Goal: Task Accomplishment & Management: Manage account settings

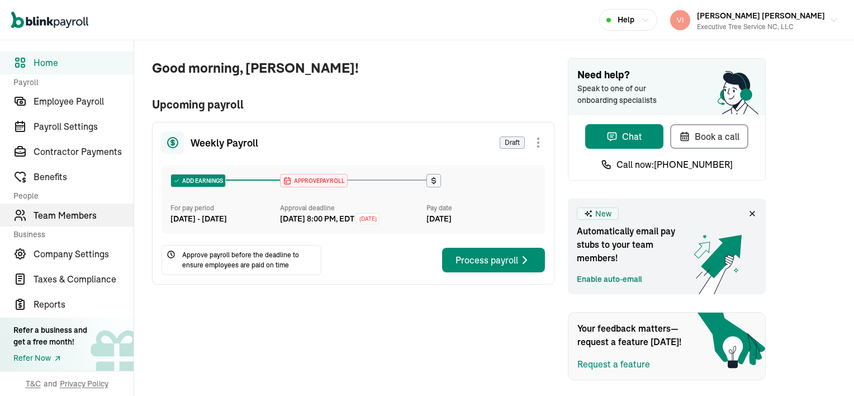
click at [92, 214] on span "Team Members" at bounding box center [84, 214] width 100 height 13
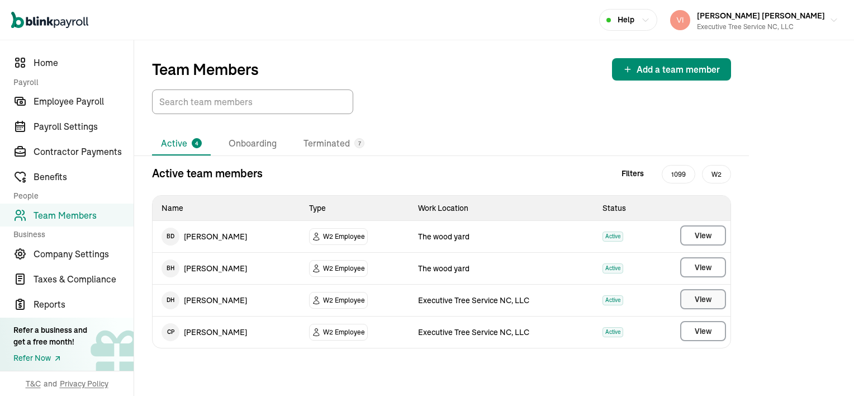
click at [698, 295] on span "View" at bounding box center [703, 298] width 17 height 11
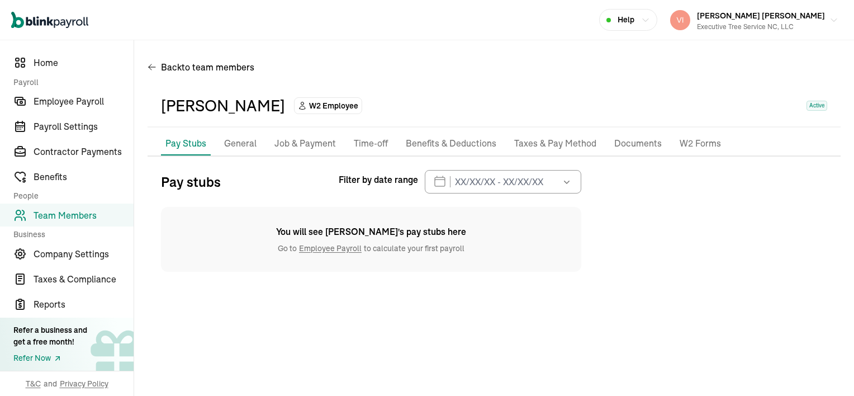
click at [306, 146] on p "Job & Payment" at bounding box center [304, 143] width 61 height 15
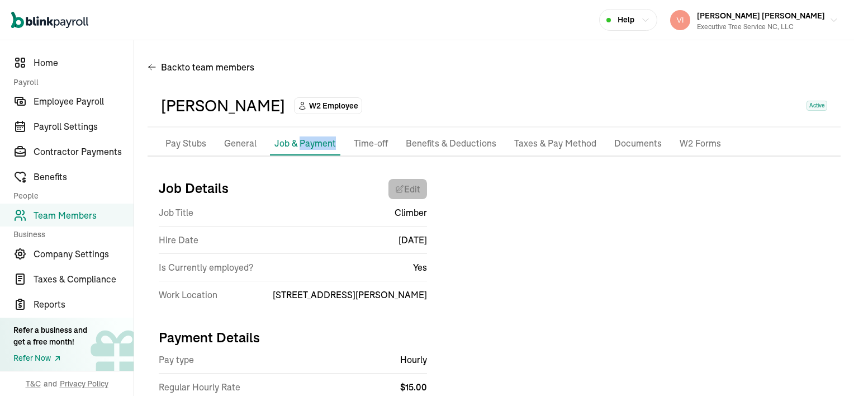
select select "[STREET_ADDRESS][PERSON_NAME]"
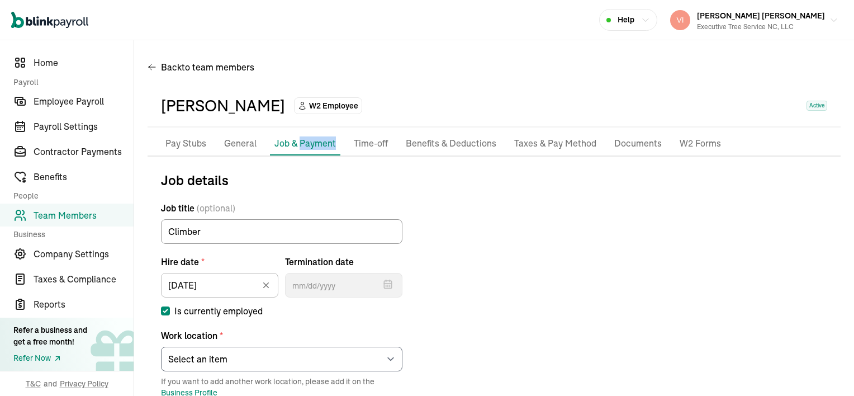
click at [165, 309] on input "Is currently employed" at bounding box center [165, 310] width 9 height 9
checkbox input "false"
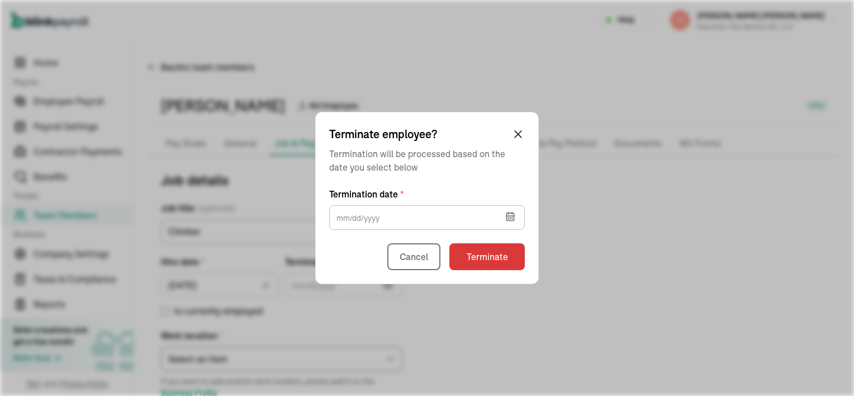
click at [511, 213] on icon "button" at bounding box center [509, 216] width 7 height 7
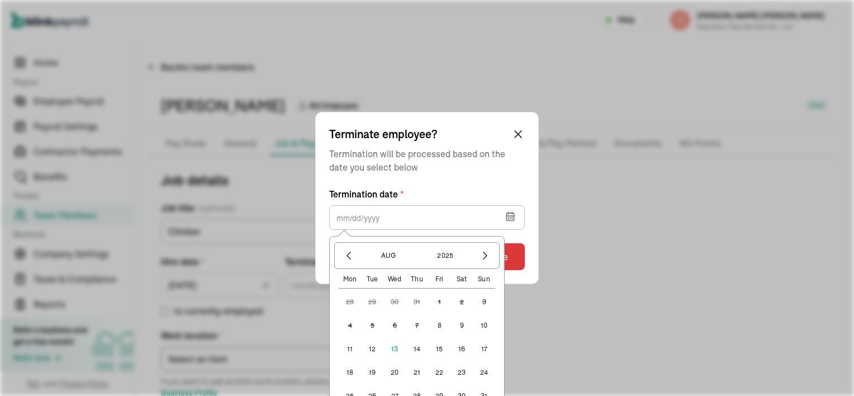
click at [350, 348] on button "11" at bounding box center [350, 349] width 22 height 22
type input "[DATE]"
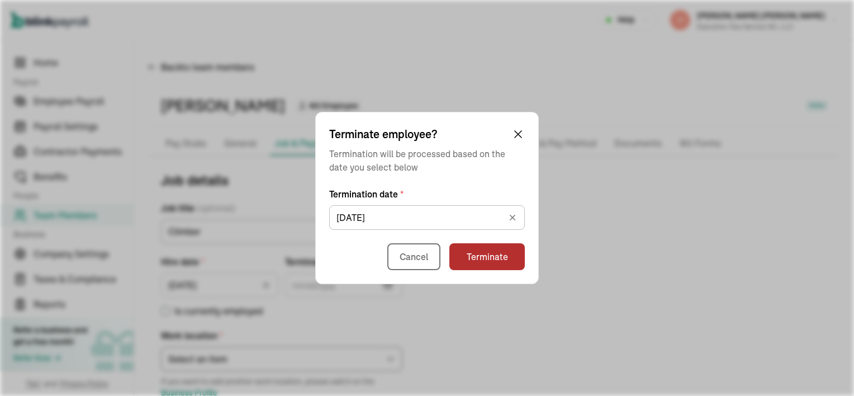
type input "[DATE]"
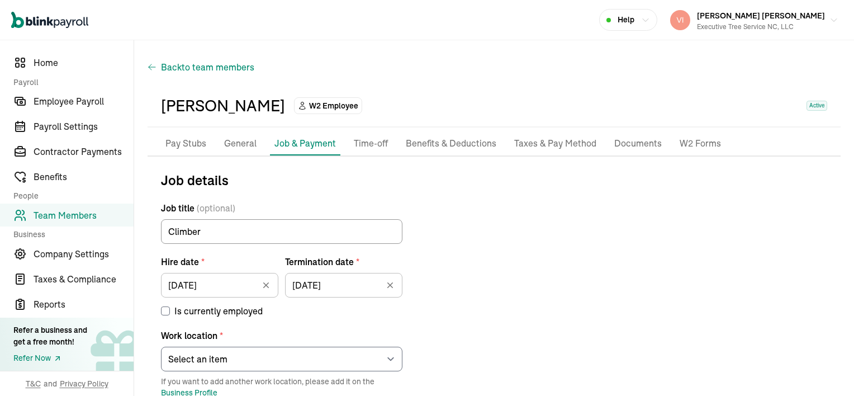
click at [187, 72] on span "to team members" at bounding box center [218, 66] width 73 height 13
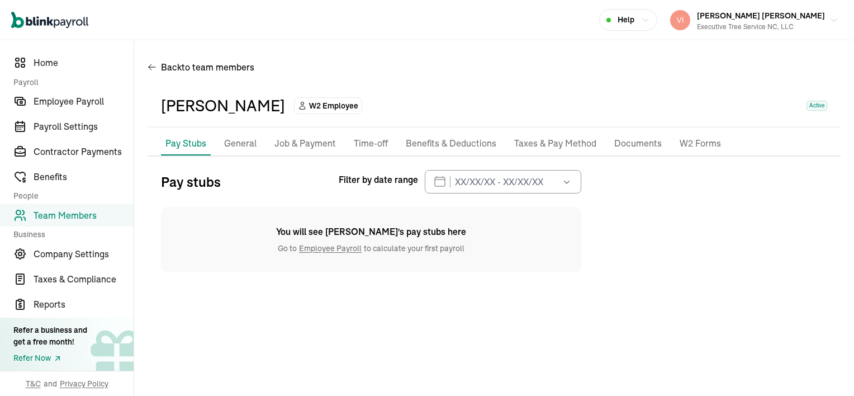
click at [311, 148] on p "Job & Payment" at bounding box center [304, 143] width 61 height 15
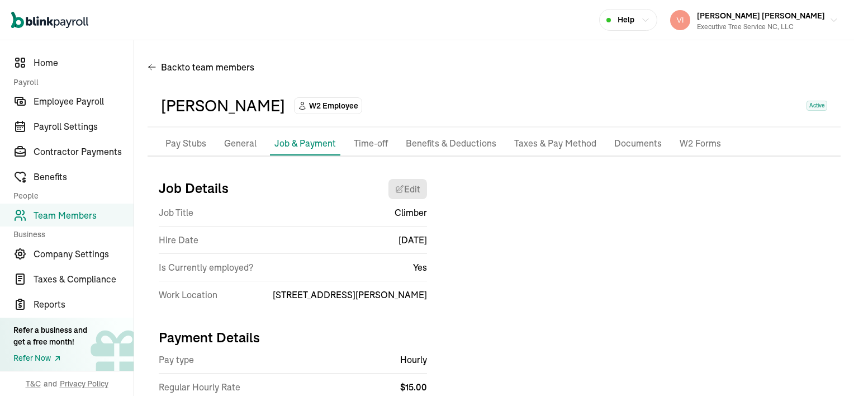
scroll to position [39, 0]
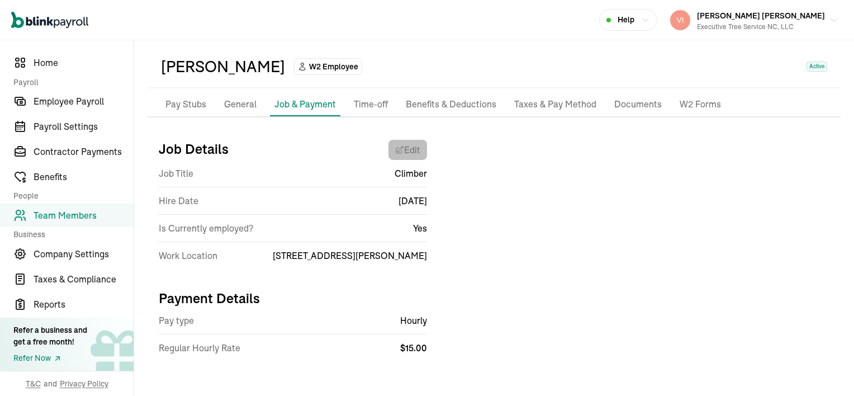
select select "[STREET_ADDRESS][PERSON_NAME]"
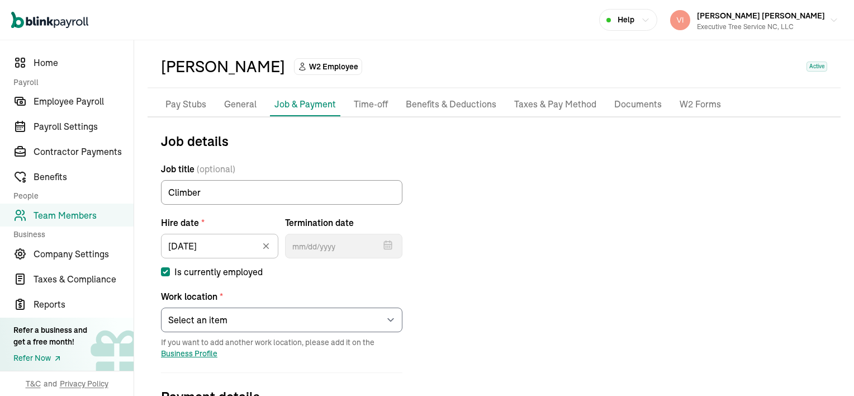
click at [167, 272] on input "Is currently employed" at bounding box center [165, 271] width 9 height 9
checkbox input "false"
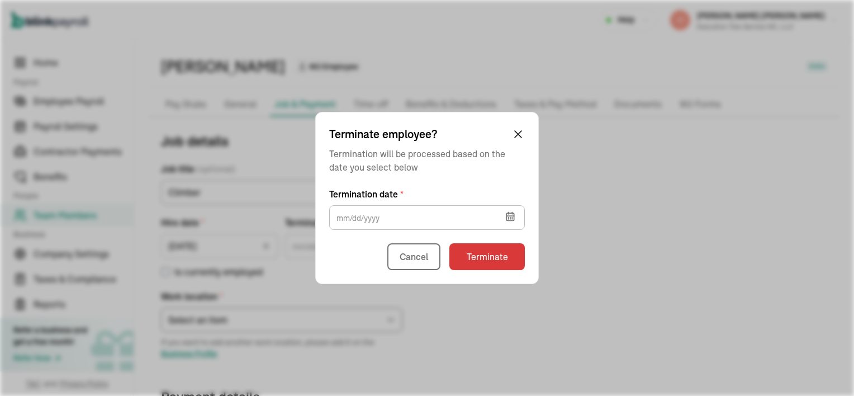
click at [508, 220] on icon "button" at bounding box center [509, 216] width 7 height 7
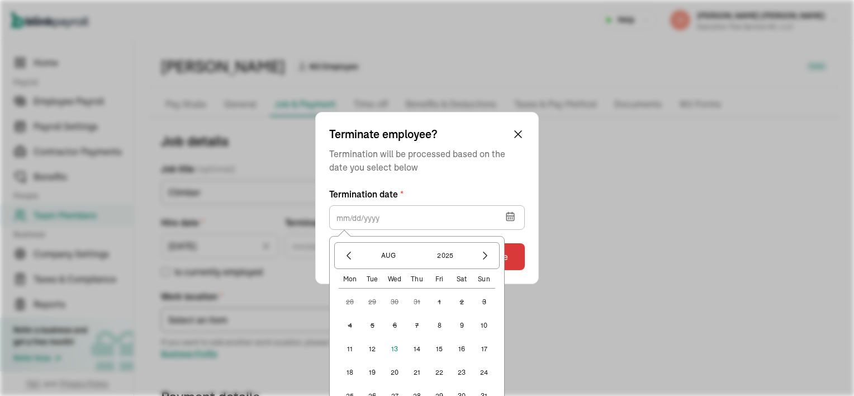
click at [350, 347] on button "11" at bounding box center [350, 349] width 22 height 22
type input "[DATE]"
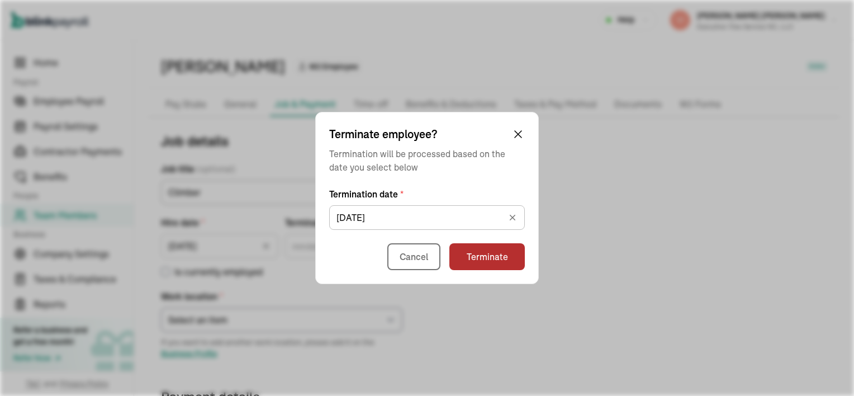
type input "[DATE]"
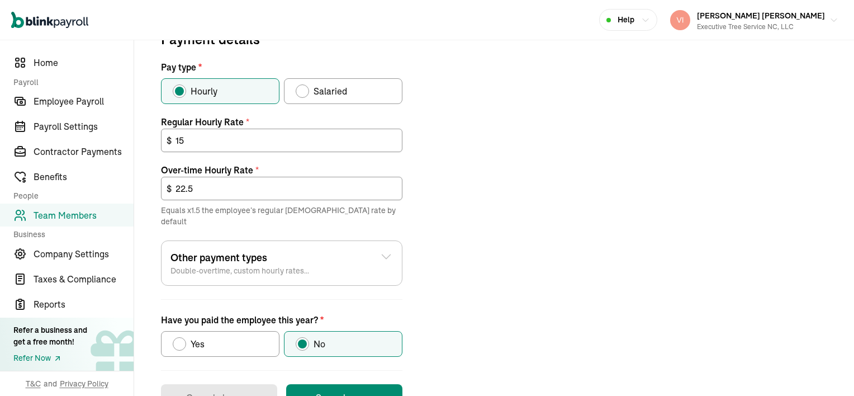
scroll to position [423, 0]
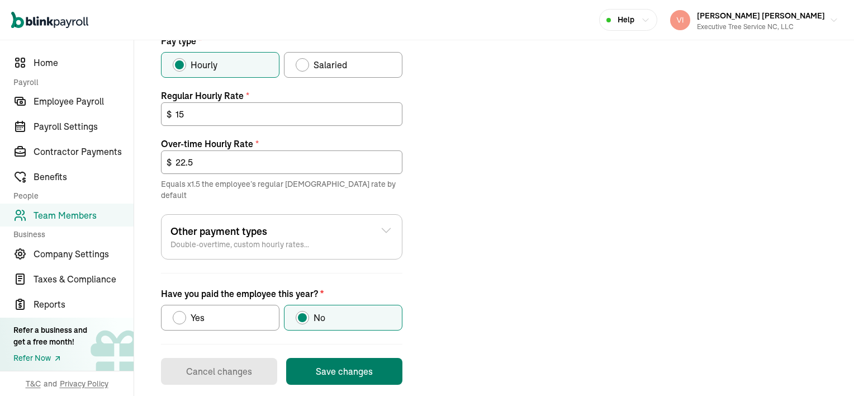
click at [361, 358] on button "Save changes" at bounding box center [344, 371] width 116 height 27
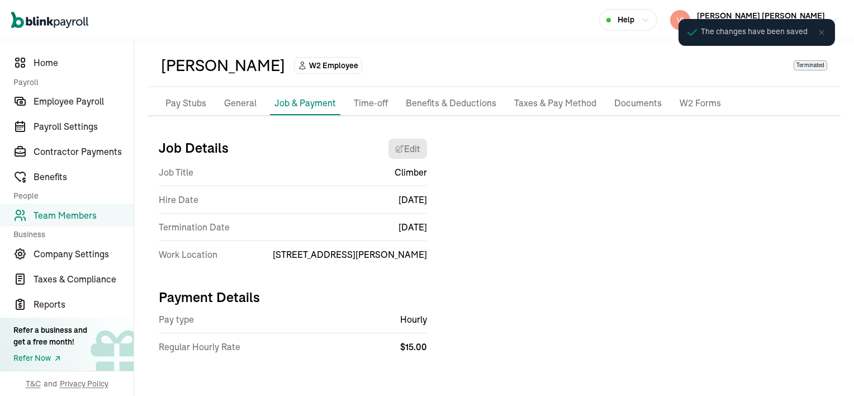
scroll to position [39, 0]
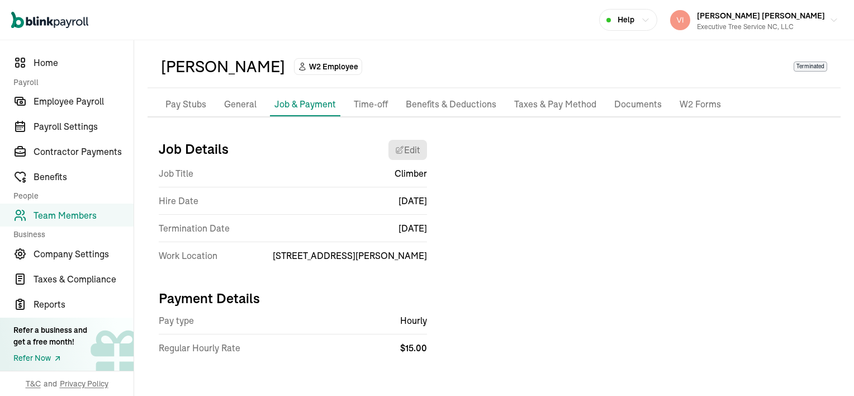
click at [103, 212] on span "Team Members" at bounding box center [84, 214] width 100 height 13
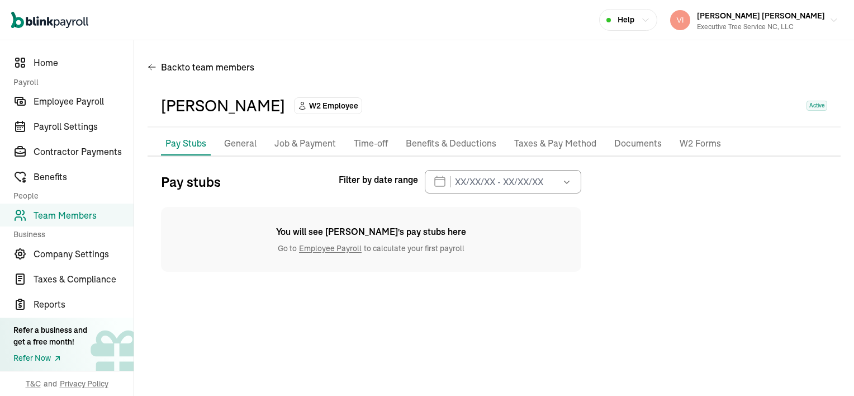
click at [315, 141] on p "Job & Payment" at bounding box center [304, 143] width 61 height 15
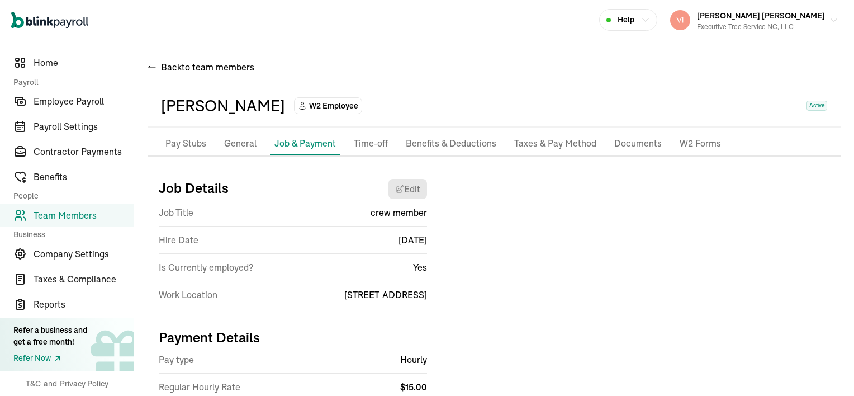
scroll to position [39, 0]
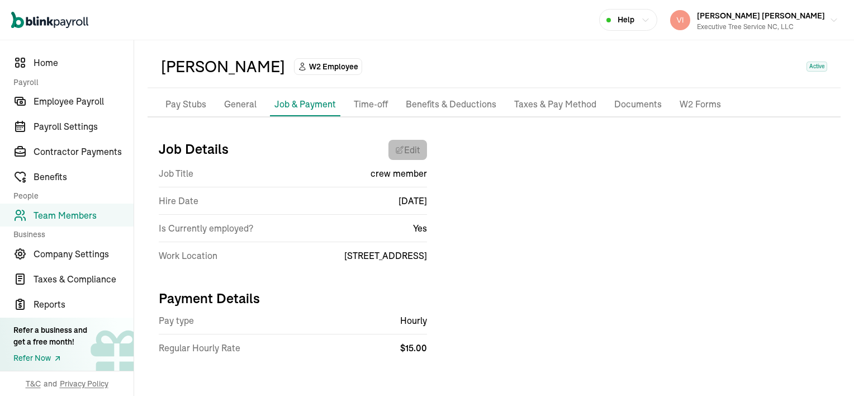
select select "639 Eindhoven Ln"
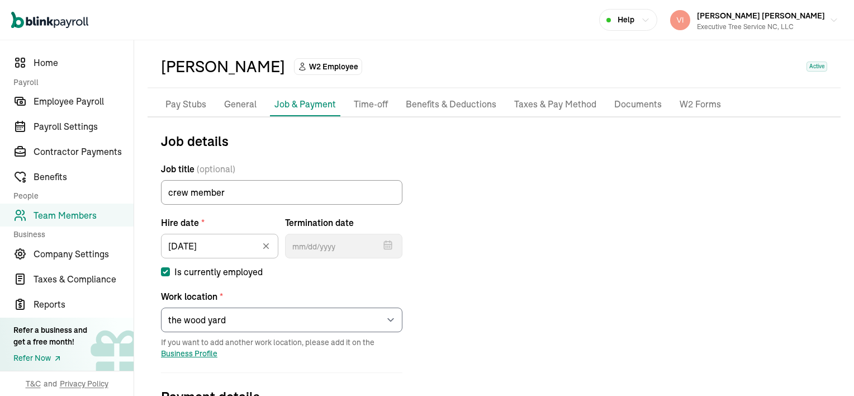
click at [162, 273] on input "Is currently employed" at bounding box center [165, 271] width 9 height 9
checkbox input "false"
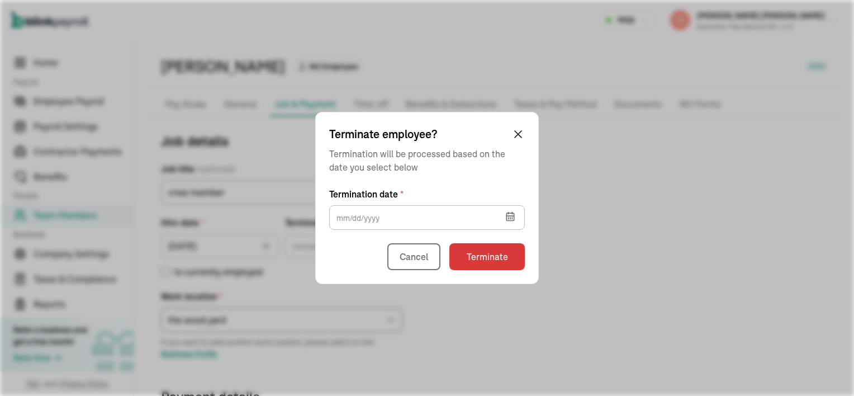
click at [510, 216] on icon "button" at bounding box center [509, 216] width 7 height 0
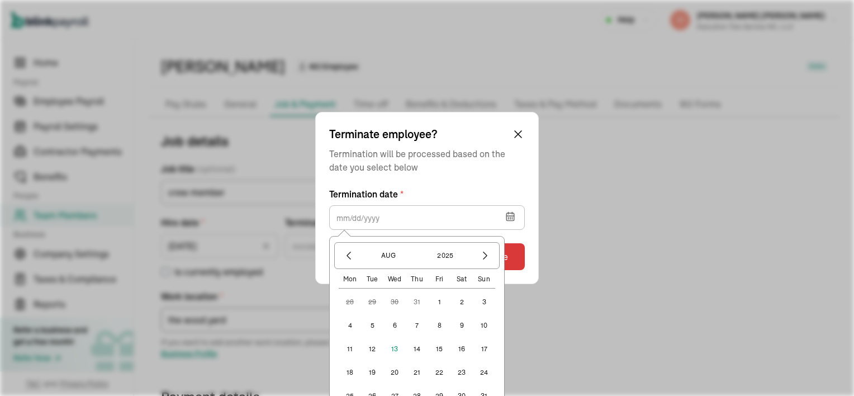
click at [370, 349] on button "12" at bounding box center [372, 349] width 22 height 22
type input "[DATE]"
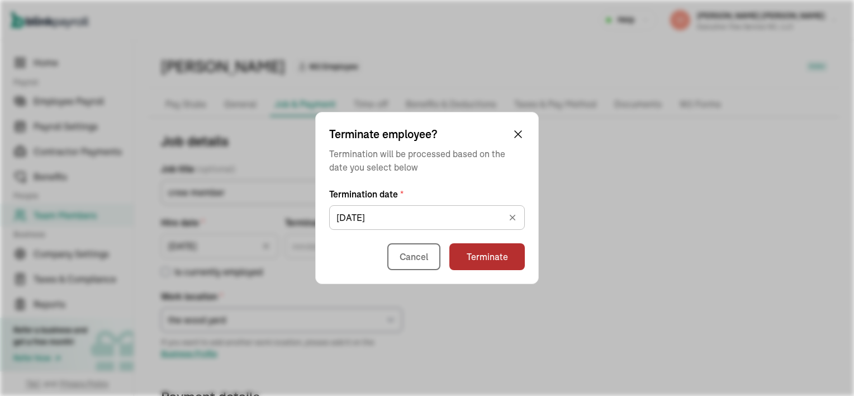
type input "[DATE]"
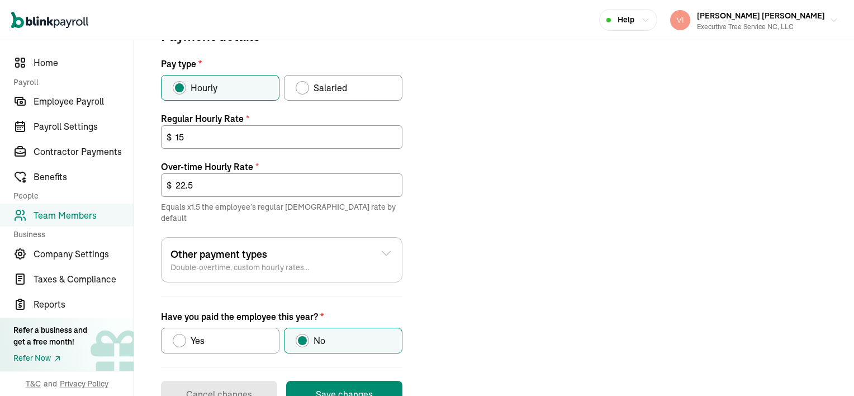
scroll to position [423, 0]
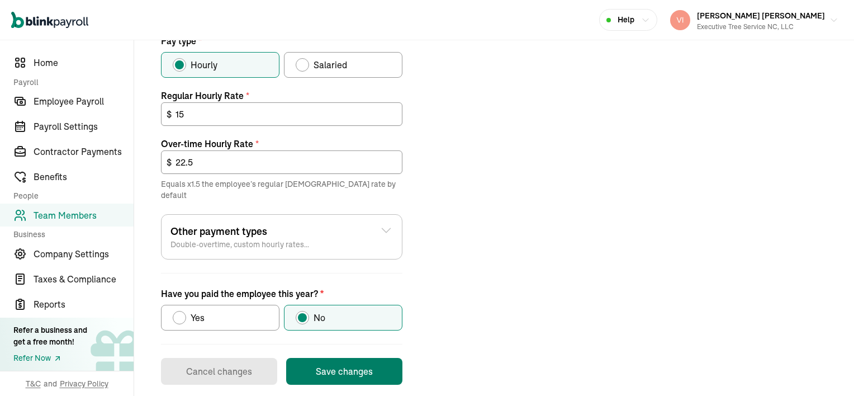
click at [341, 358] on button "Save changes" at bounding box center [344, 371] width 116 height 27
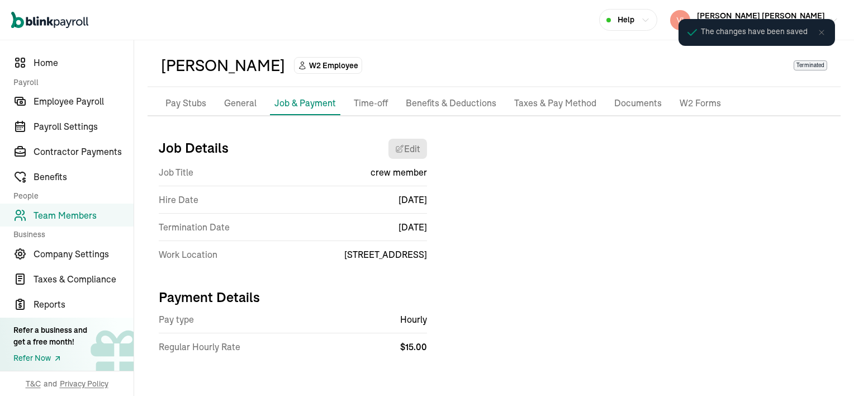
scroll to position [39, 0]
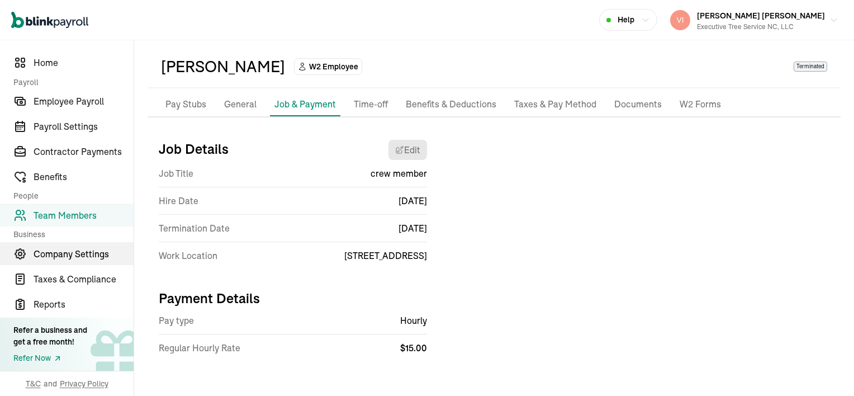
click at [51, 250] on span "Company Settings" at bounding box center [84, 253] width 100 height 13
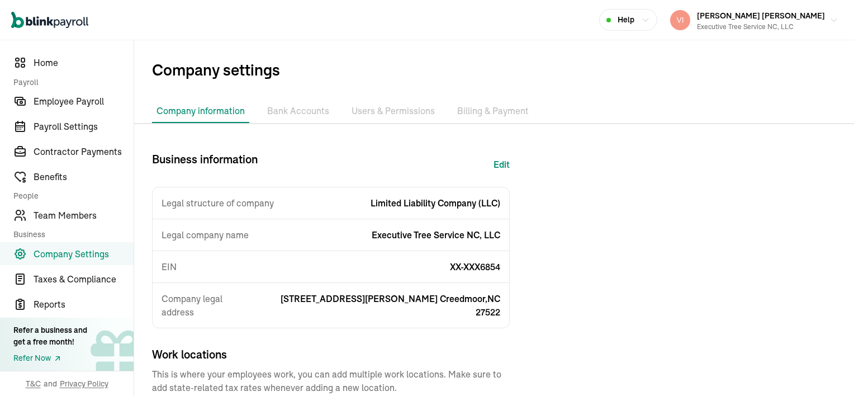
click at [289, 113] on li "Bank Accounts" at bounding box center [298, 110] width 71 height 23
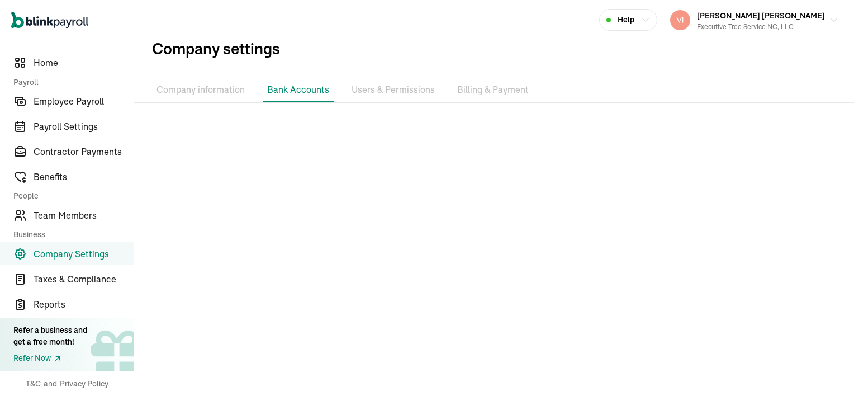
scroll to position [26, 0]
